Goal: Check status: Check status

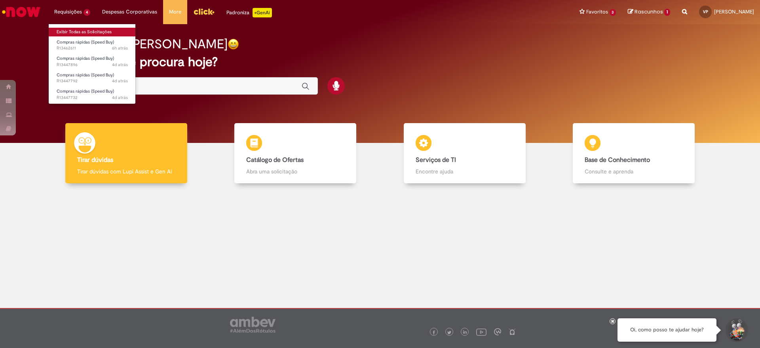
click at [73, 33] on link "Exibir Todas as Solicitações" at bounding box center [92, 32] width 87 height 9
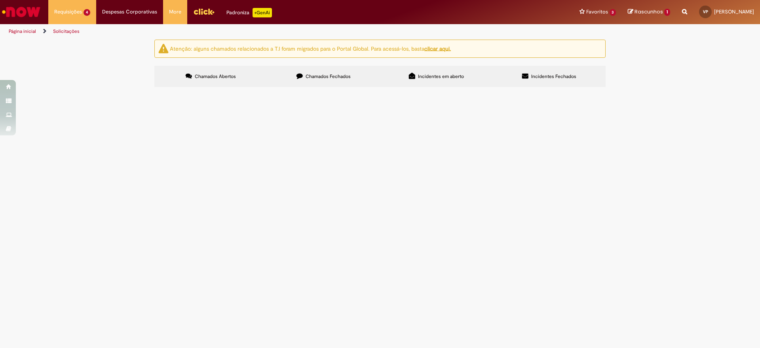
click at [0, 0] on span "Solicito aprovação dos materiais para reparo da refrigeração da ECH da Linha 512" at bounding box center [0, 0] width 0 height 0
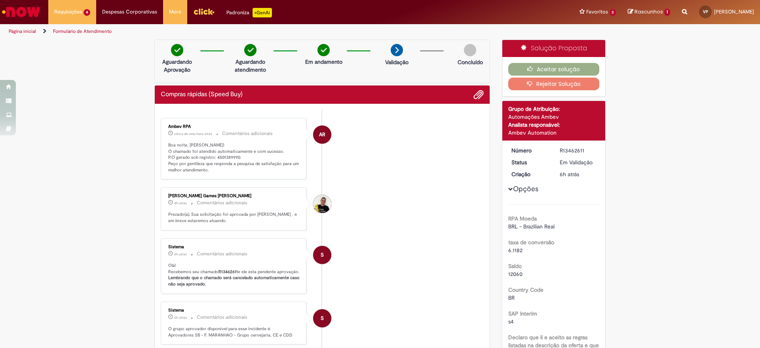
click at [221, 157] on p "Boa noite, [PERSON_NAME]! O chamado foi atendido automaticamente e com sucesso.…" at bounding box center [234, 157] width 132 height 31
click at [225, 158] on p "Boa noite, [PERSON_NAME]! O chamado foi atendido automaticamente e com sucesso.…" at bounding box center [234, 157] width 132 height 31
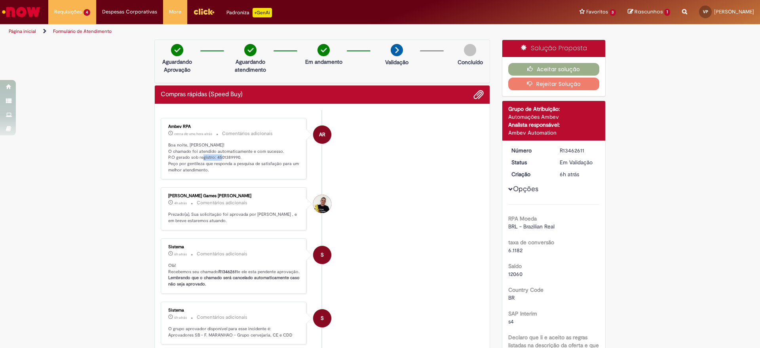
copy p "4501389990"
